Goal: Transaction & Acquisition: Purchase product/service

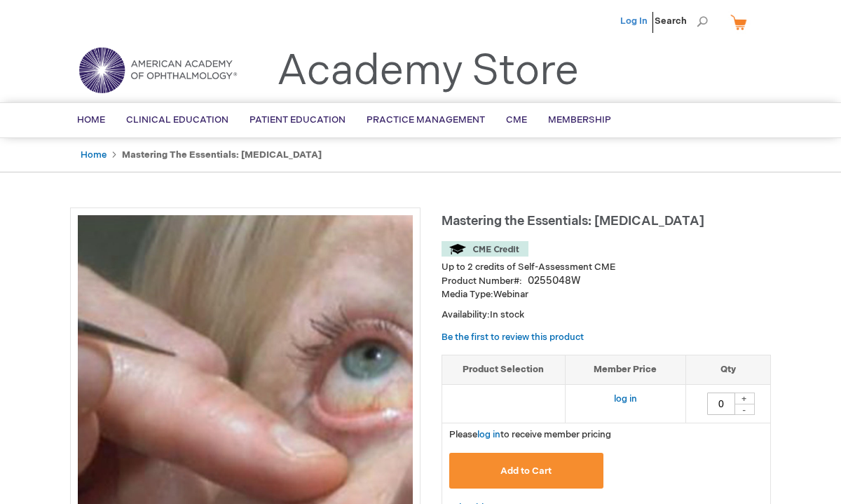
click at [624, 19] on link "Log In" at bounding box center [633, 20] width 27 height 11
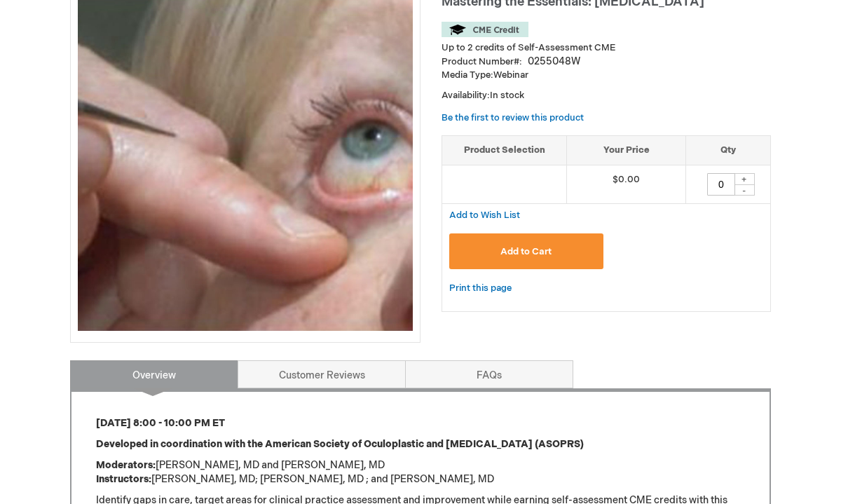
scroll to position [202, 0]
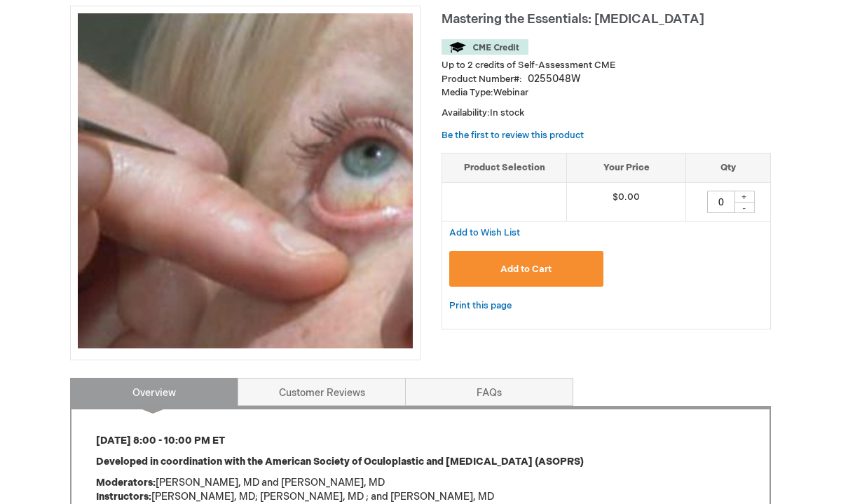
click at [516, 260] on button "Add to Cart" at bounding box center [526, 269] width 154 height 36
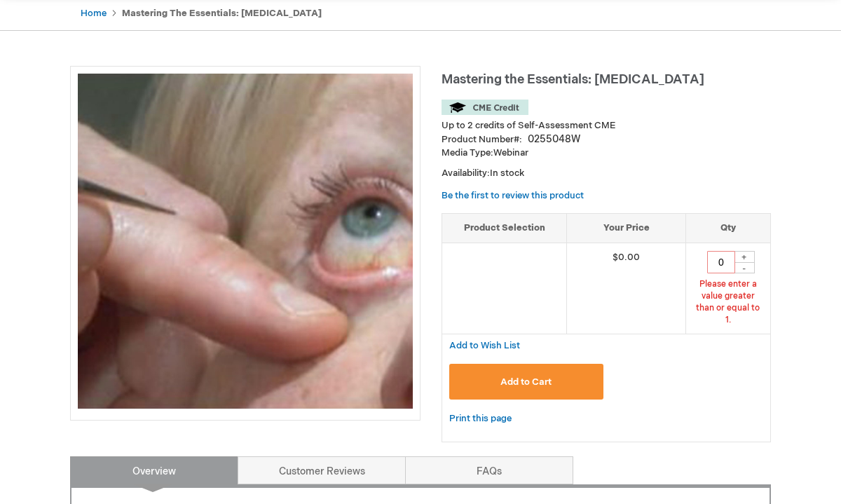
scroll to position [140, 0]
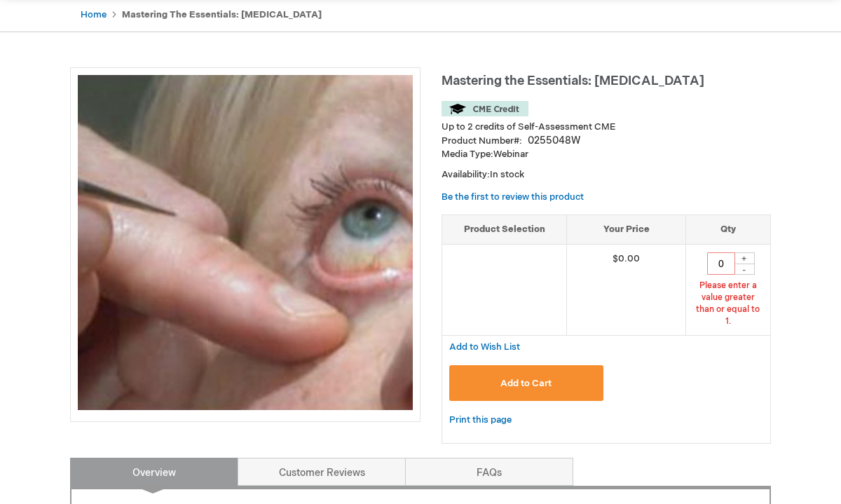
click at [747, 257] on div "+" at bounding box center [744, 258] width 21 height 12
type input "1"
click at [714, 345] on div "Add to Wish List" at bounding box center [605, 347] width 329 height 22
click at [586, 365] on button "Add to Cart" at bounding box center [526, 383] width 154 height 36
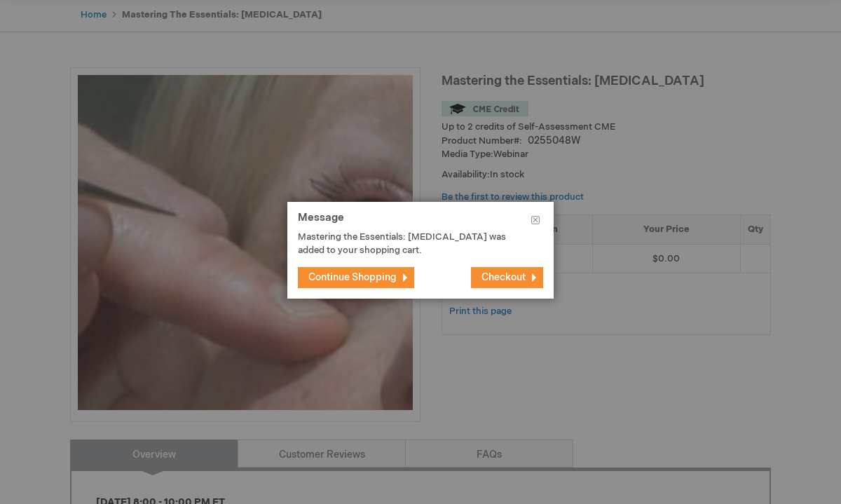
click at [485, 271] on span "Checkout" at bounding box center [503, 277] width 44 height 12
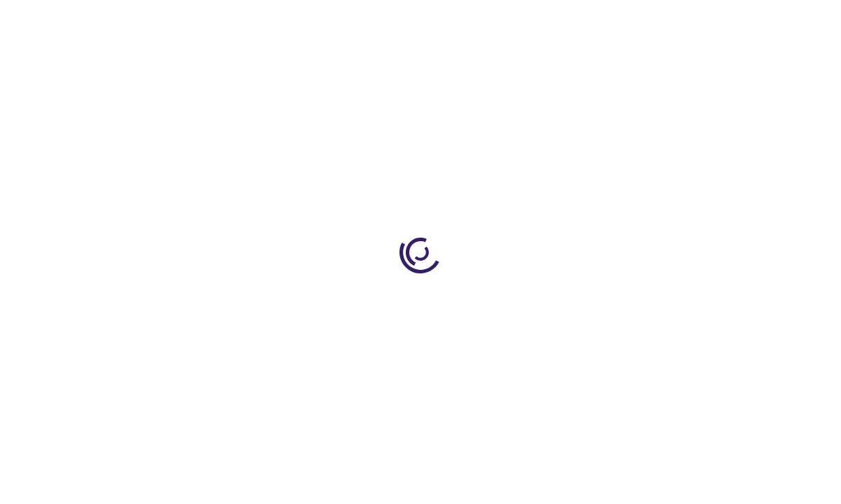
select select "MX"
select select "707"
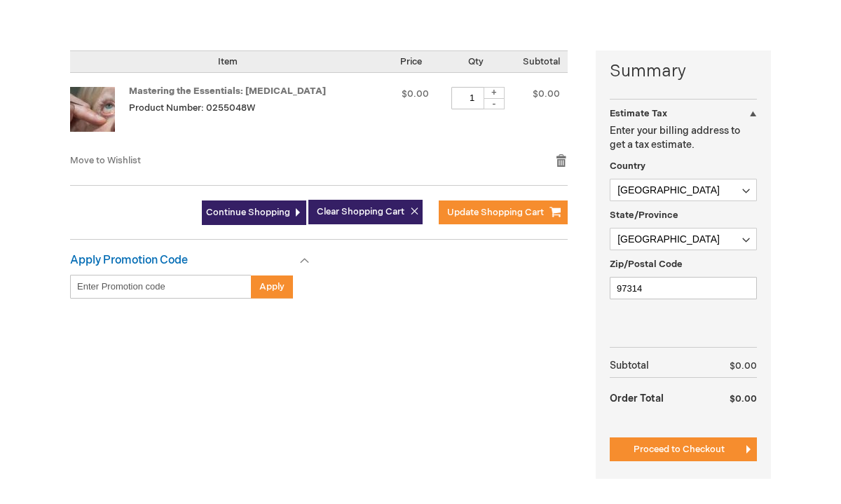
scroll to position [310, 0]
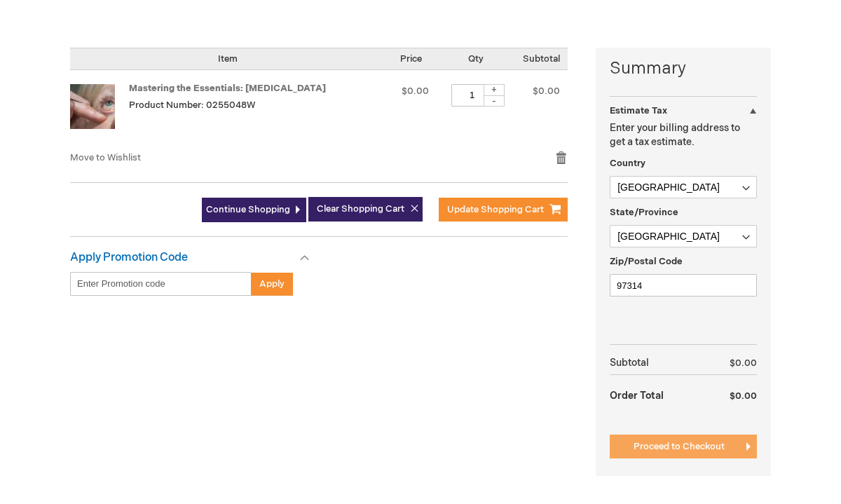
click at [641, 451] on span "Proceed to Checkout" at bounding box center [678, 446] width 91 height 11
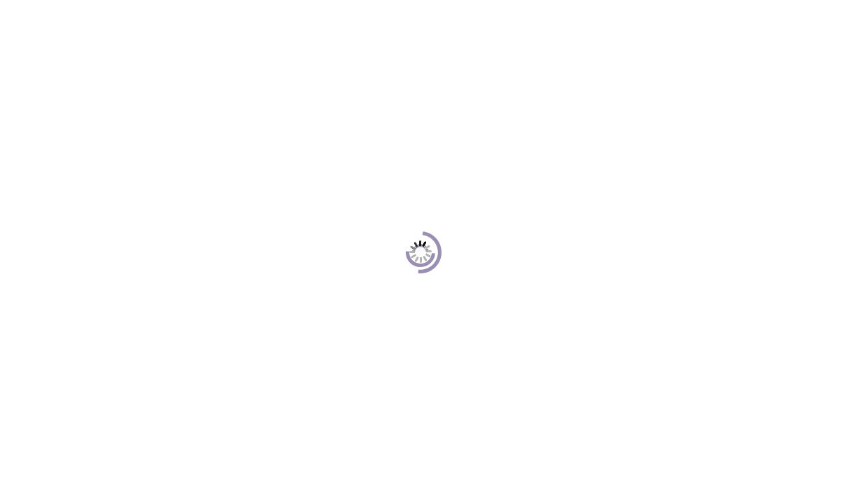
scroll to position [192, 0]
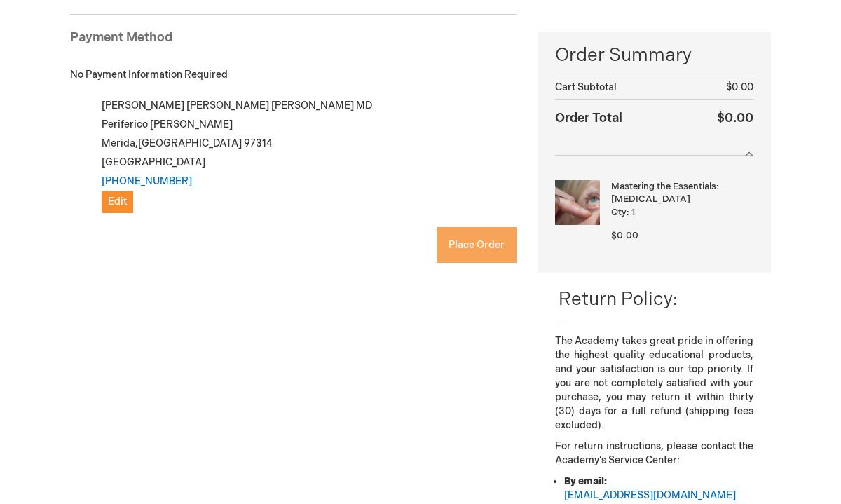
click at [467, 240] on span "Place Order" at bounding box center [476, 245] width 56 height 12
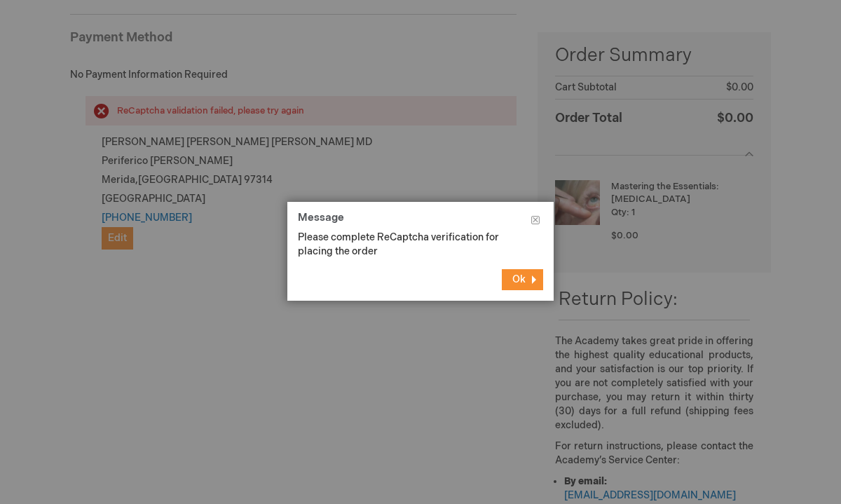
click at [73, 314] on div at bounding box center [420, 252] width 841 height 504
click at [532, 282] on button "Ok" at bounding box center [522, 279] width 41 height 21
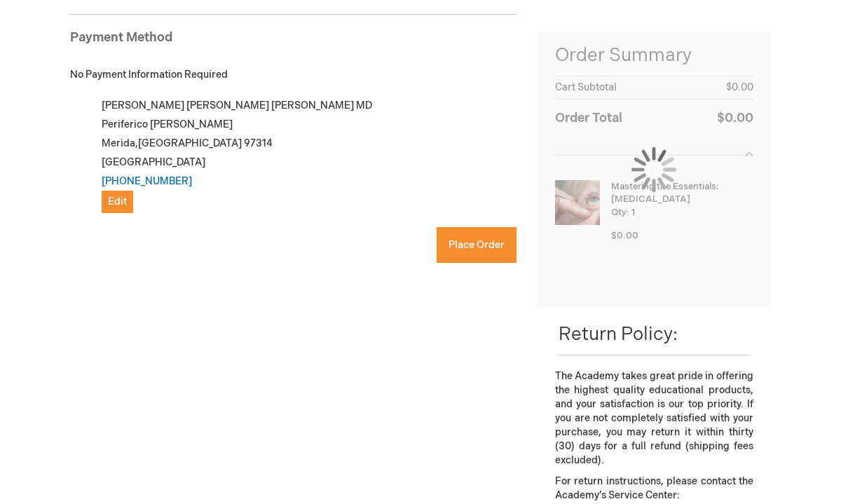
scroll to position [228, 0]
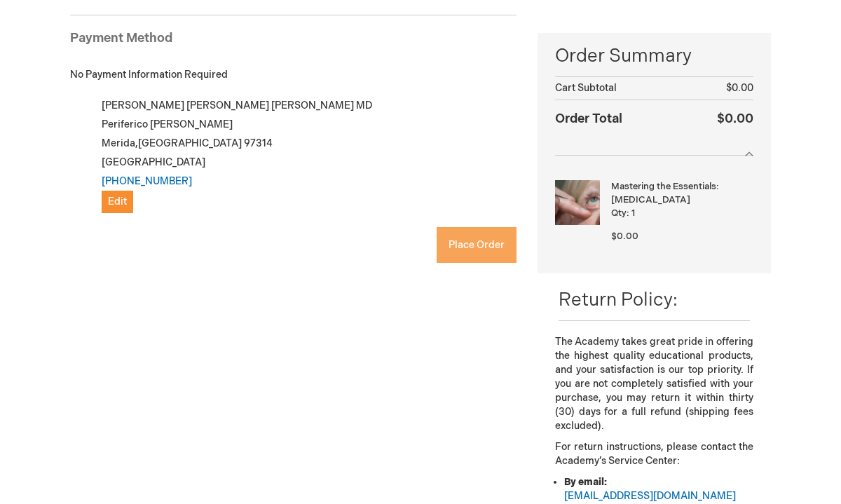
click at [450, 237] on button "Place Order" at bounding box center [477, 245] width 80 height 36
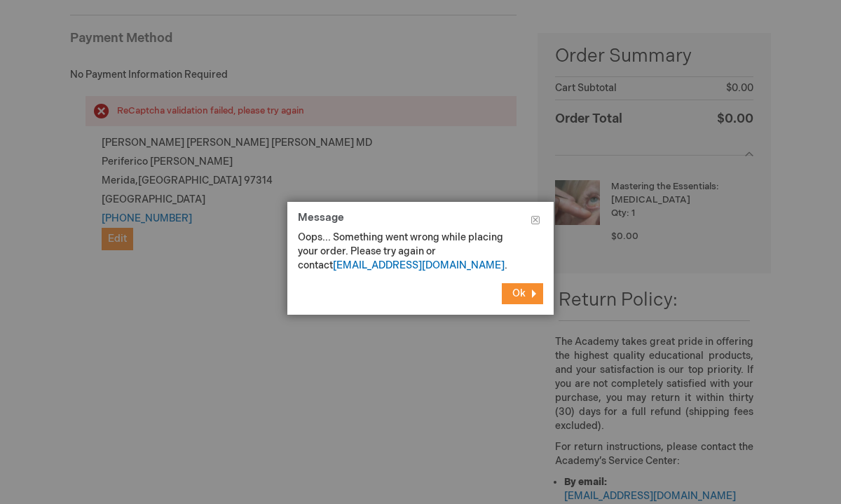
click at [509, 298] on button "Ok" at bounding box center [522, 293] width 41 height 21
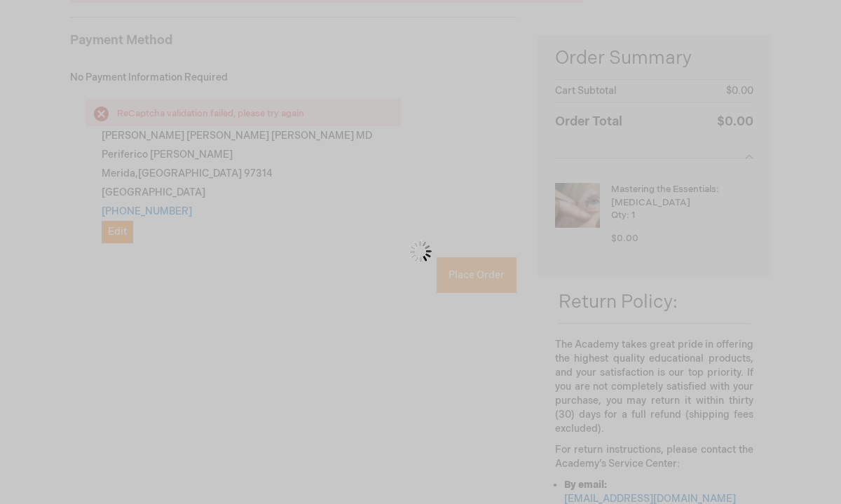
scroll to position [211, 0]
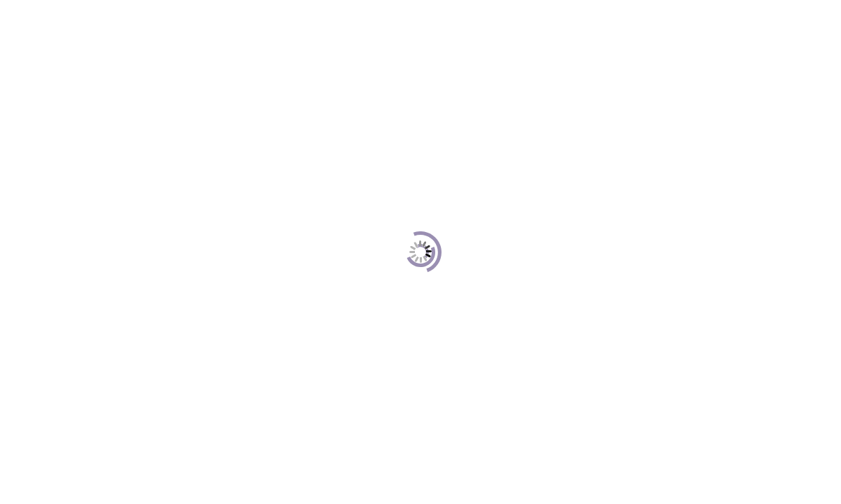
scroll to position [211, 0]
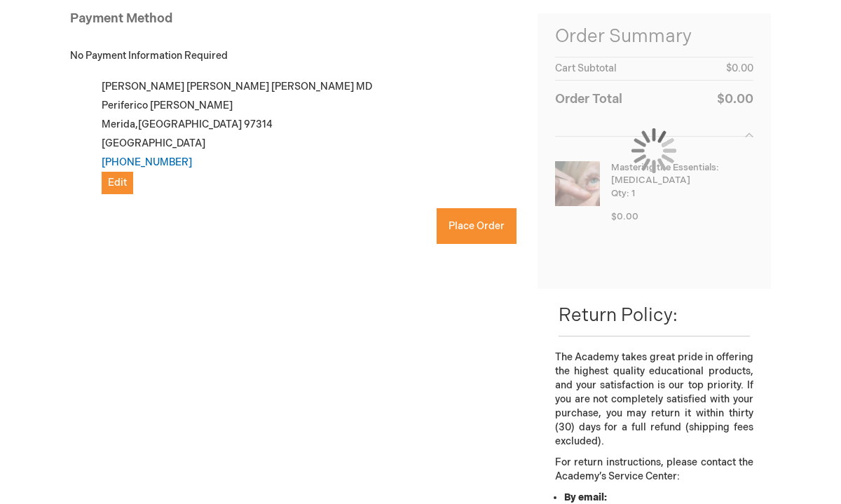
checkbox input "true"
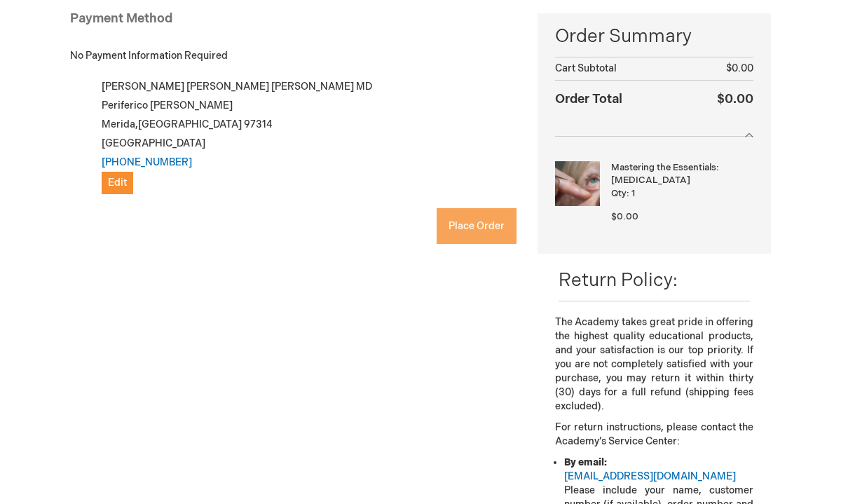
click at [497, 230] on span "Place Order" at bounding box center [476, 226] width 56 height 12
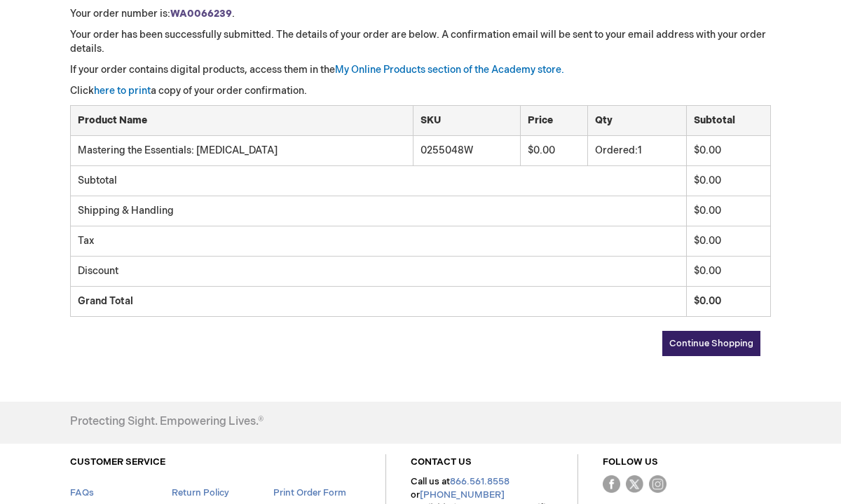
scroll to position [242, 0]
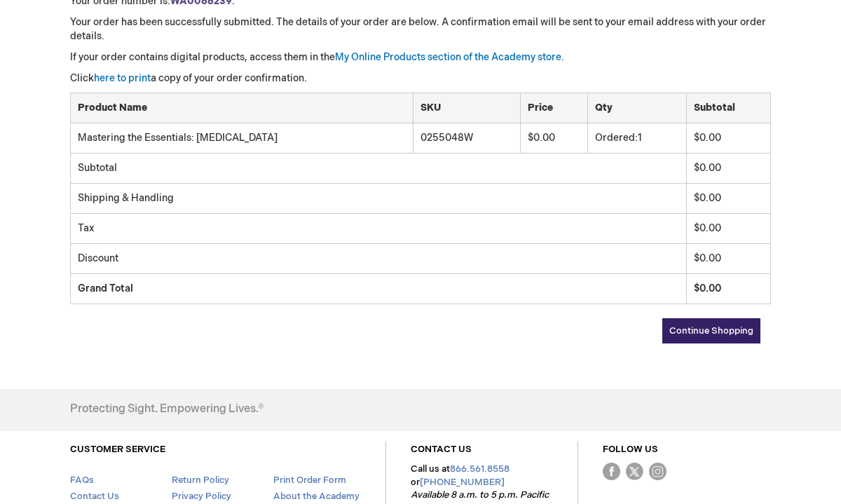
click at [675, 331] on span "Continue Shopping" at bounding box center [711, 330] width 84 height 11
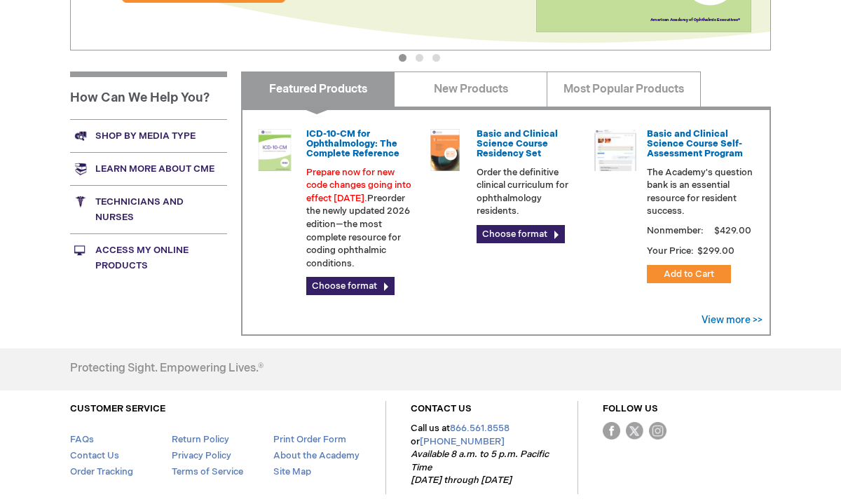
scroll to position [432, 0]
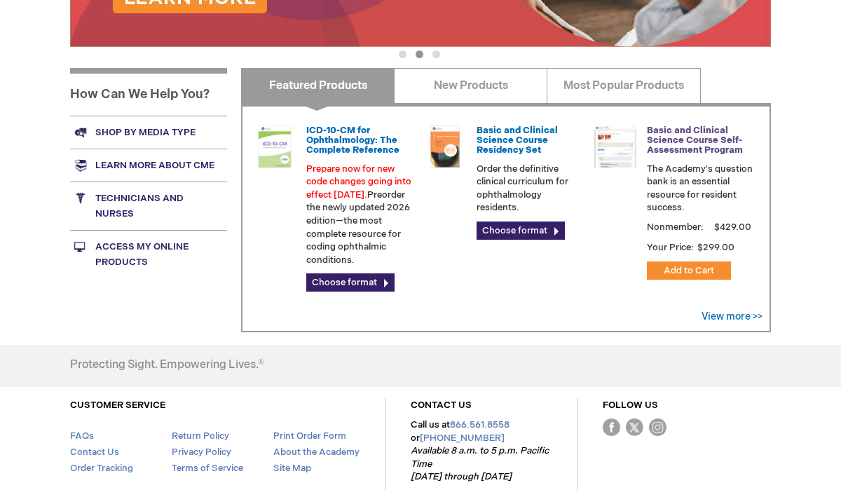
click at [668, 139] on link "Basic and Clinical Science Course Self-Assessment Program" at bounding box center [695, 141] width 96 height 32
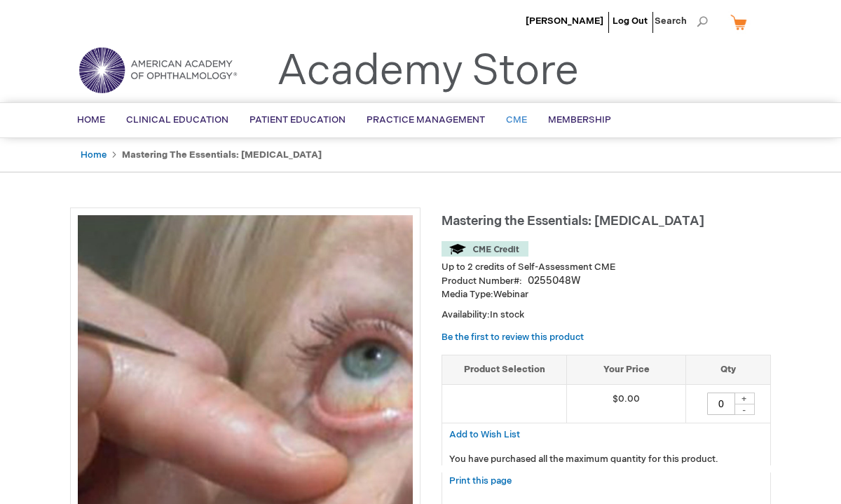
click at [508, 118] on span "CME" at bounding box center [516, 119] width 21 height 11
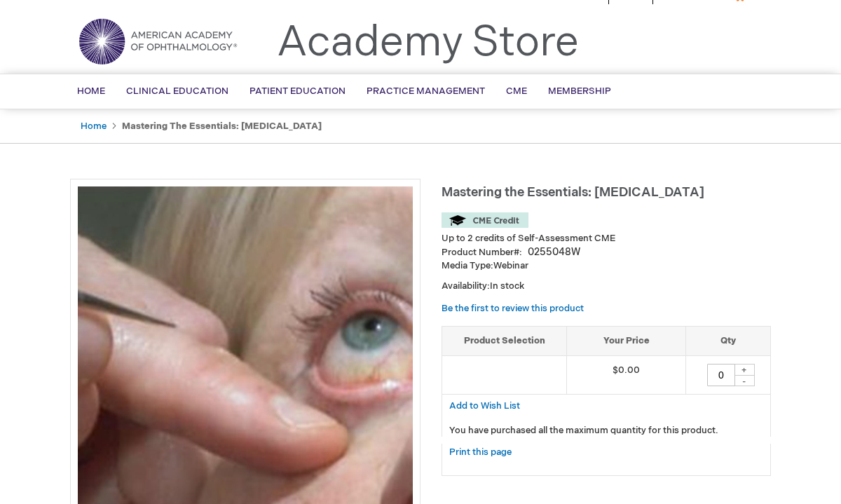
scroll to position [34, 0]
